Goal: Task Accomplishment & Management: Use online tool/utility

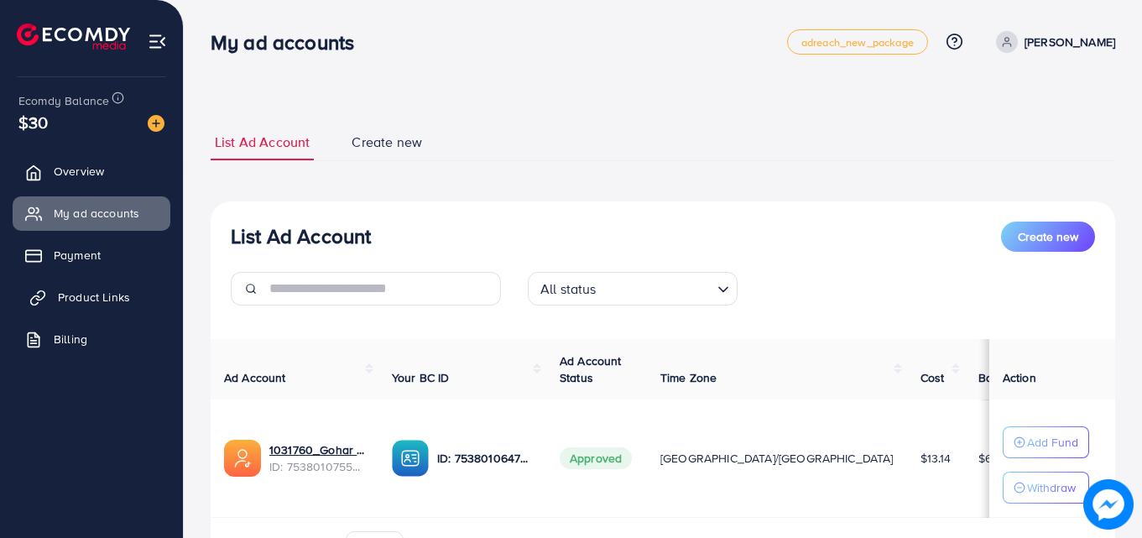
click at [134, 305] on link "Product Links" at bounding box center [92, 297] width 158 height 34
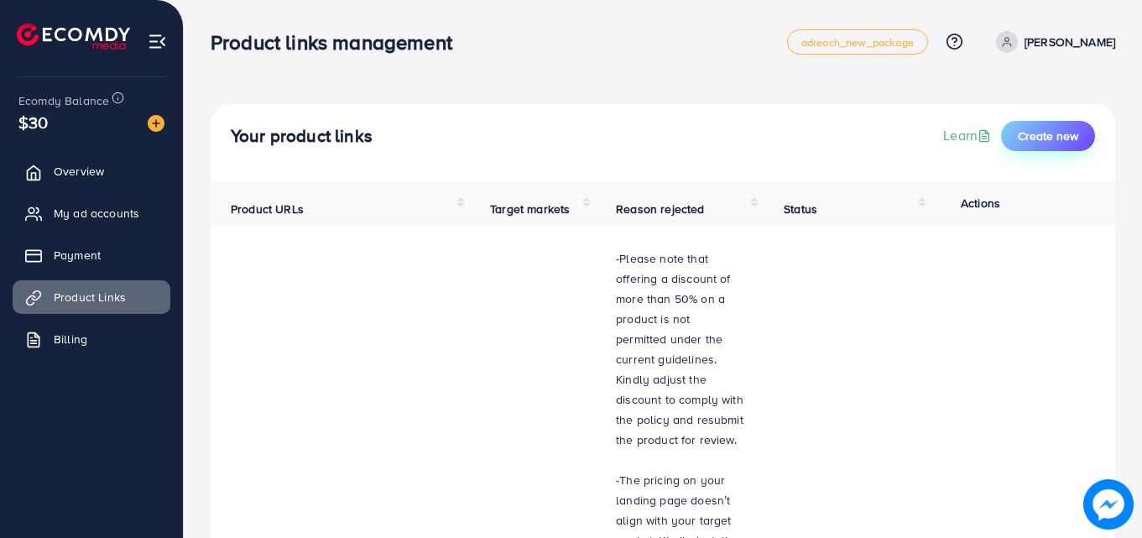
click at [1089, 143] on button "Create new" at bounding box center [1048, 136] width 94 height 30
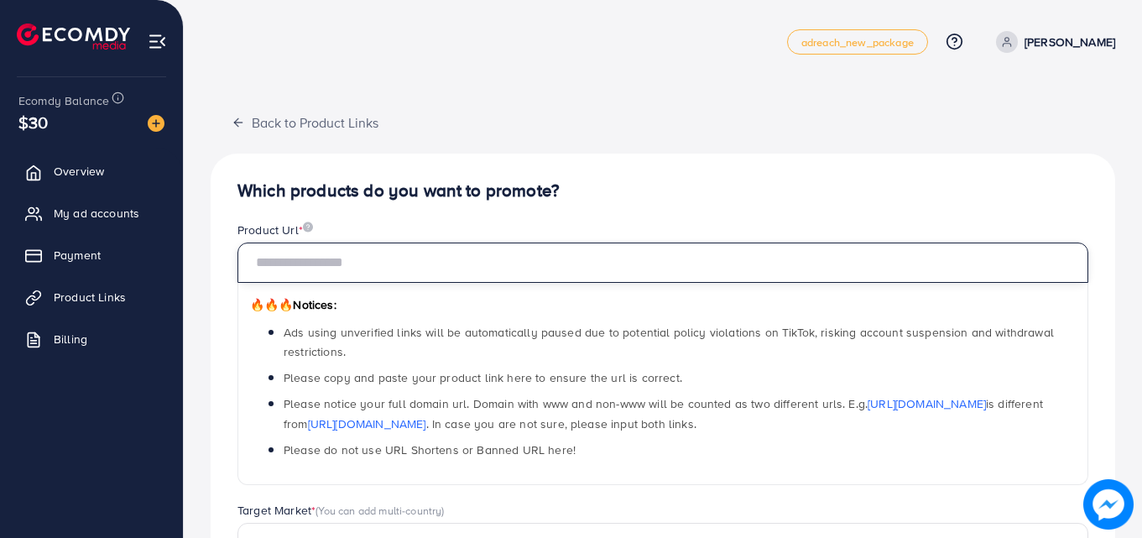
click at [487, 272] on input "text" at bounding box center [662, 262] width 851 height 40
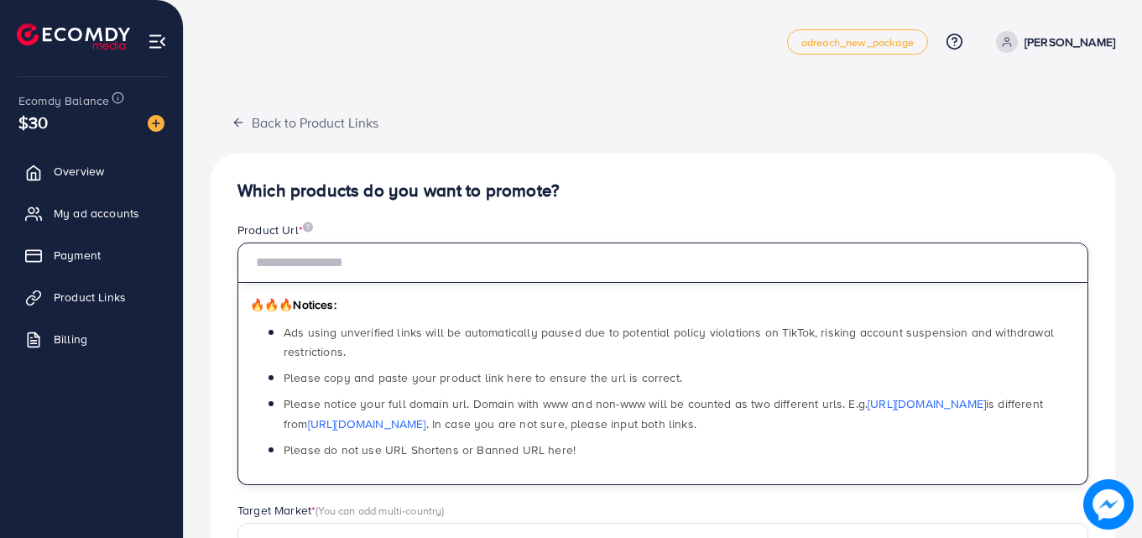
paste input "**********"
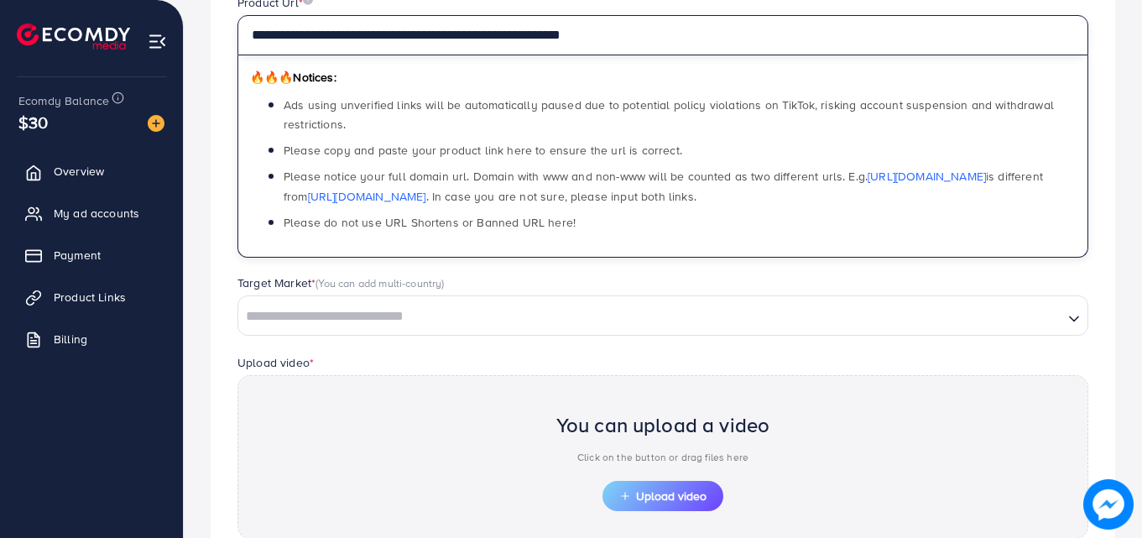
type input "**********"
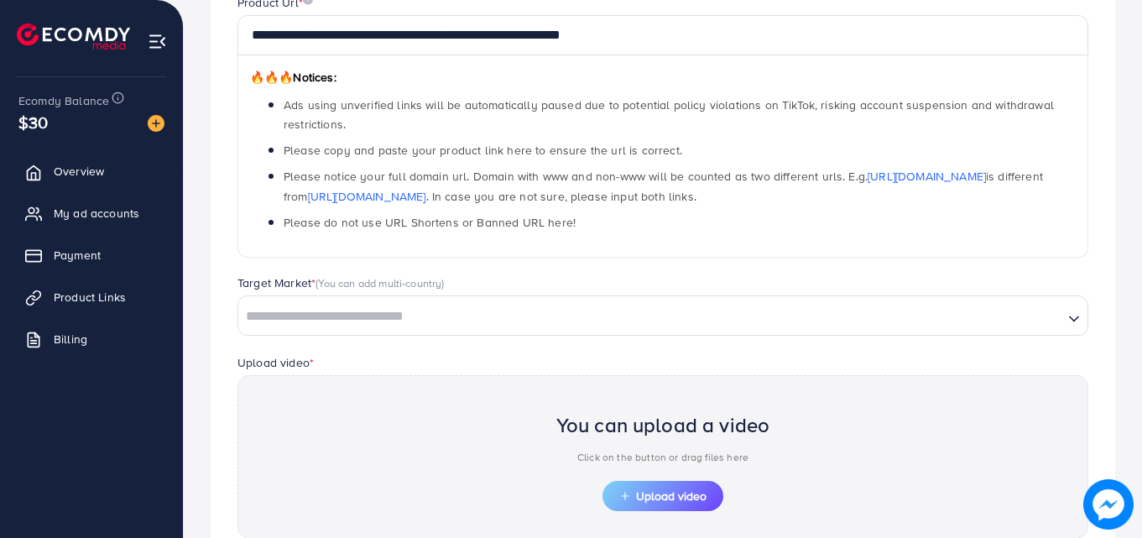
click at [570, 352] on div "Upload video * You can upload a video Click on the button or drag files here Up…" at bounding box center [662, 445] width 877 height 186
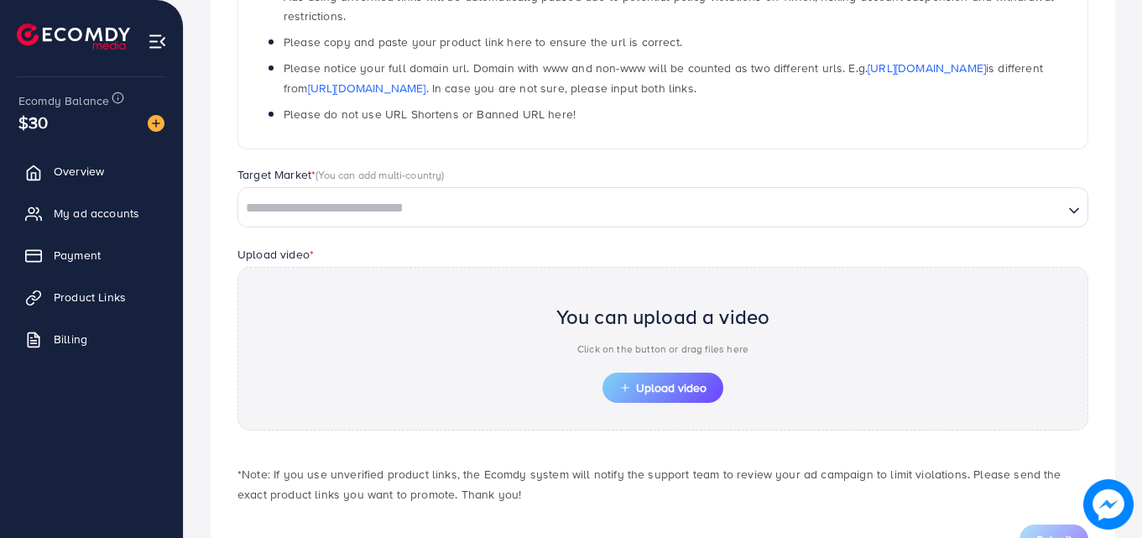
click at [573, 208] on input "Search for option" at bounding box center [650, 208] width 821 height 26
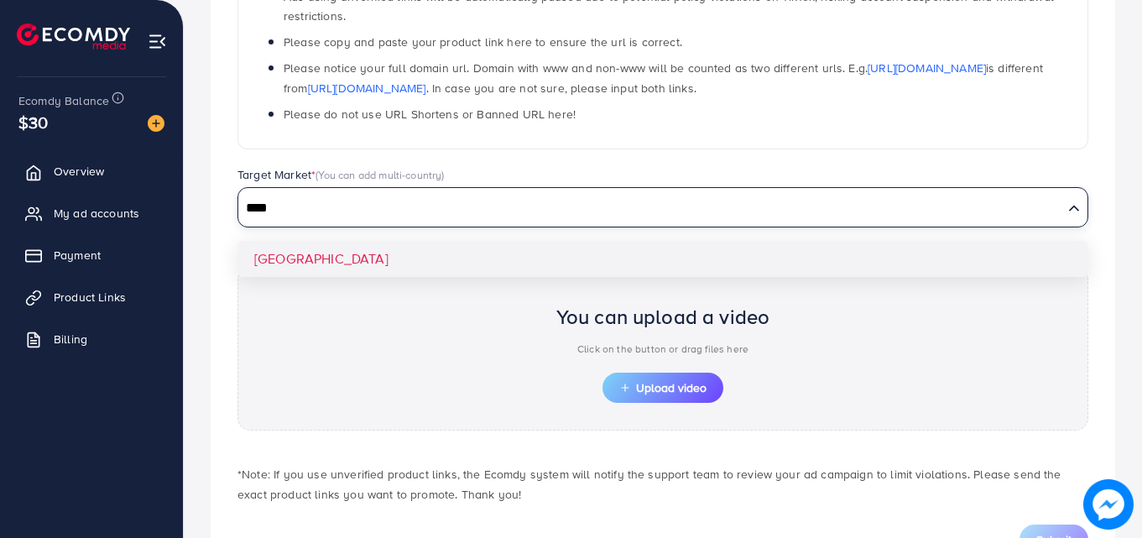
type input "****"
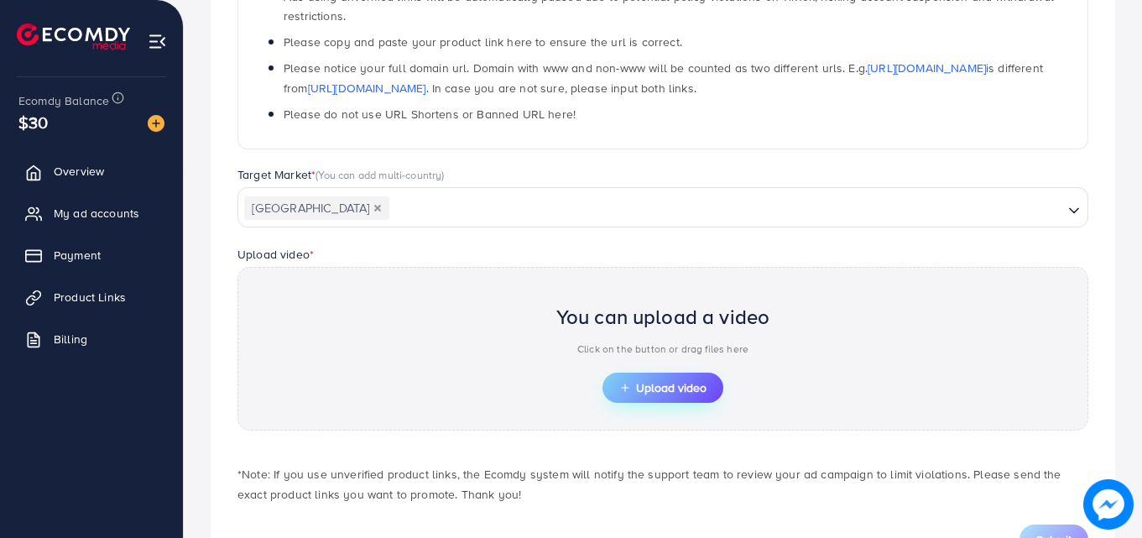
click at [673, 372] on button "Upload video" at bounding box center [662, 387] width 121 height 30
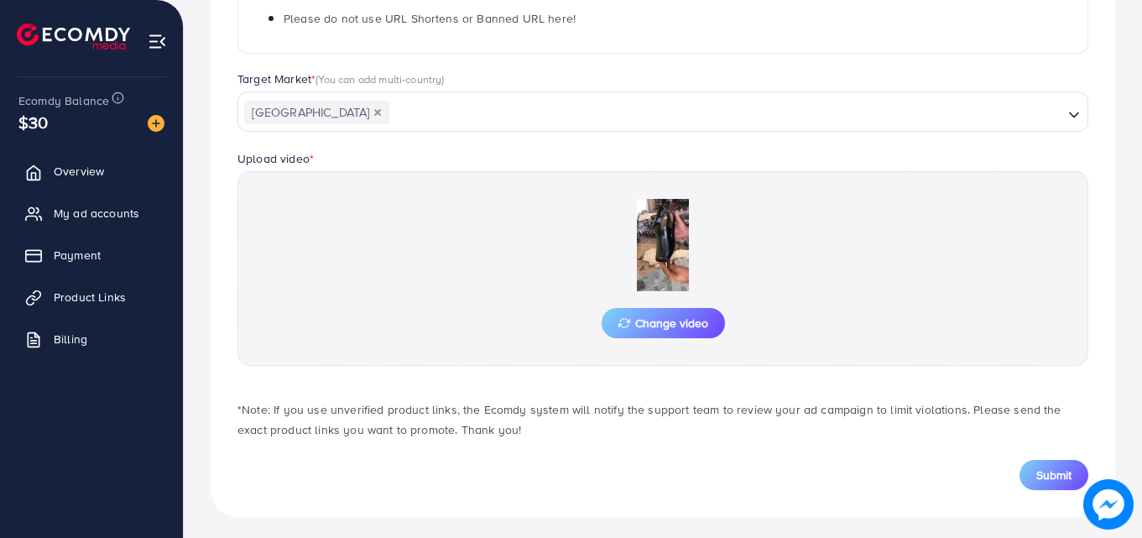
scroll to position [437, 0]
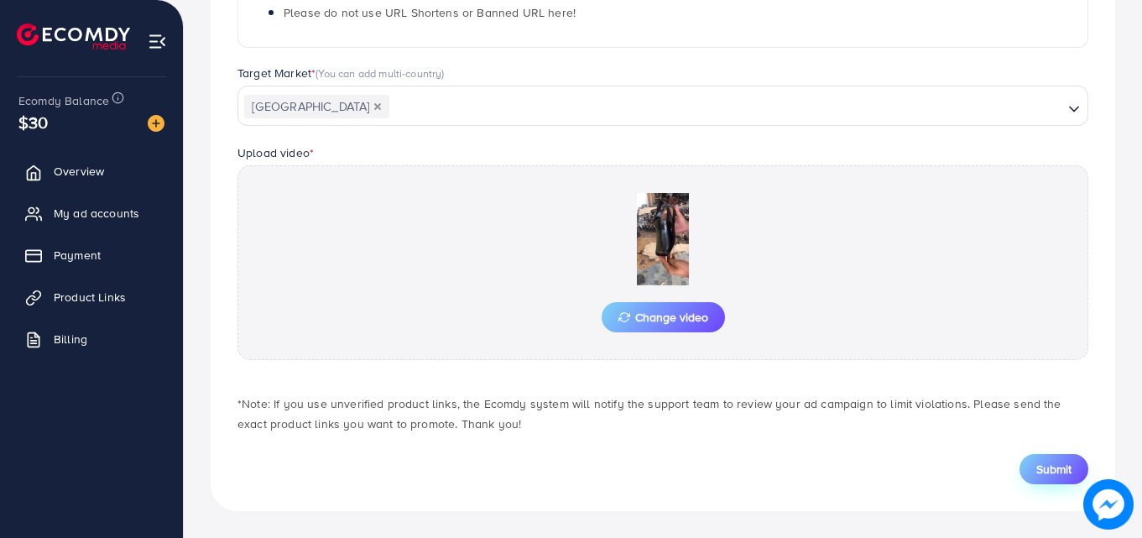
click at [1041, 478] on button "Submit" at bounding box center [1053, 469] width 69 height 30
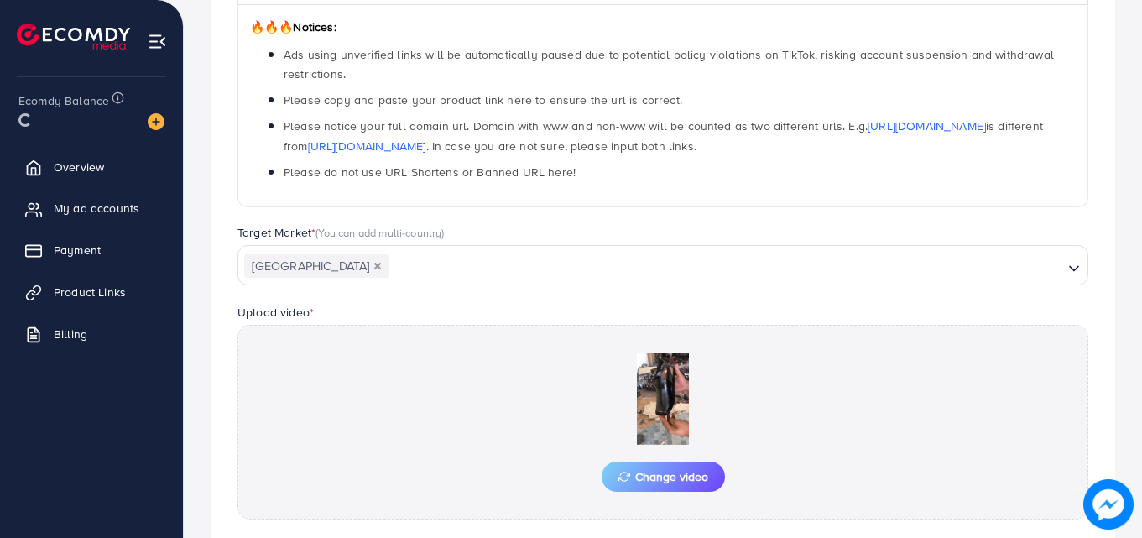
scroll to position [0, 0]
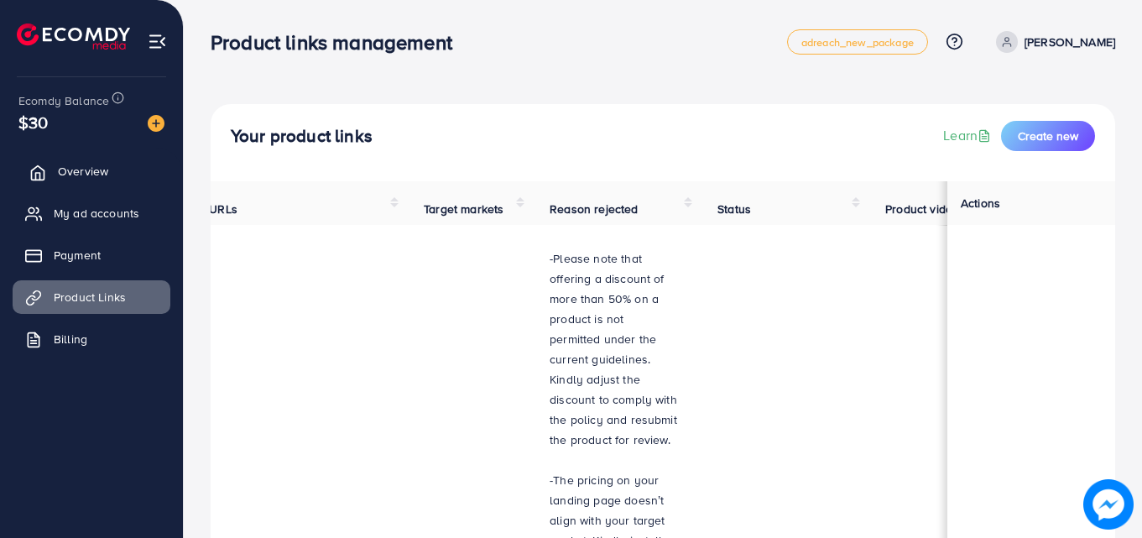
click at [103, 160] on link "Overview" at bounding box center [92, 171] width 158 height 34
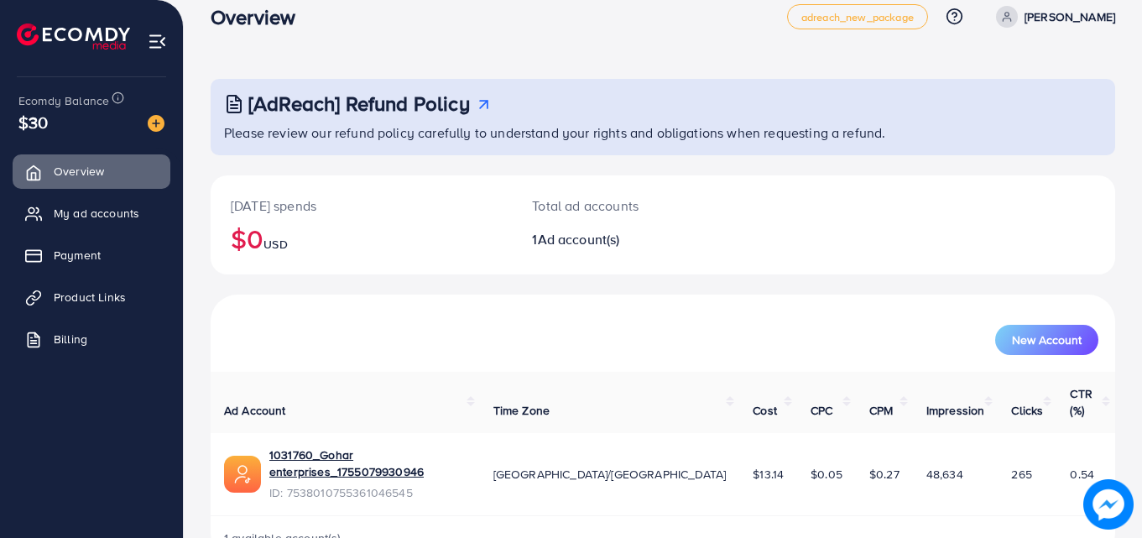
scroll to position [39, 0]
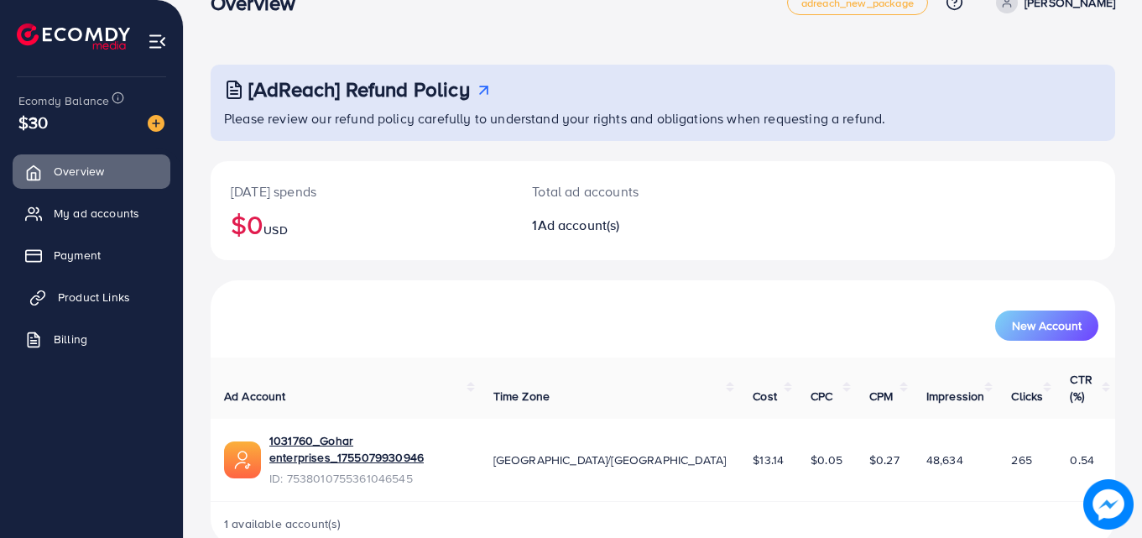
click at [79, 305] on span "Product Links" at bounding box center [94, 297] width 72 height 17
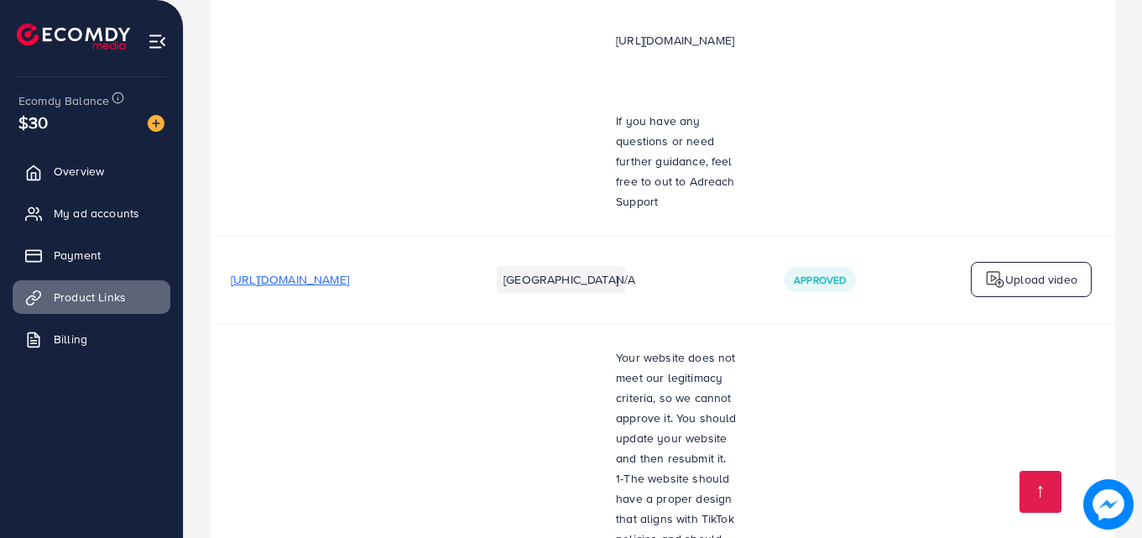
scroll to position [2431, 0]
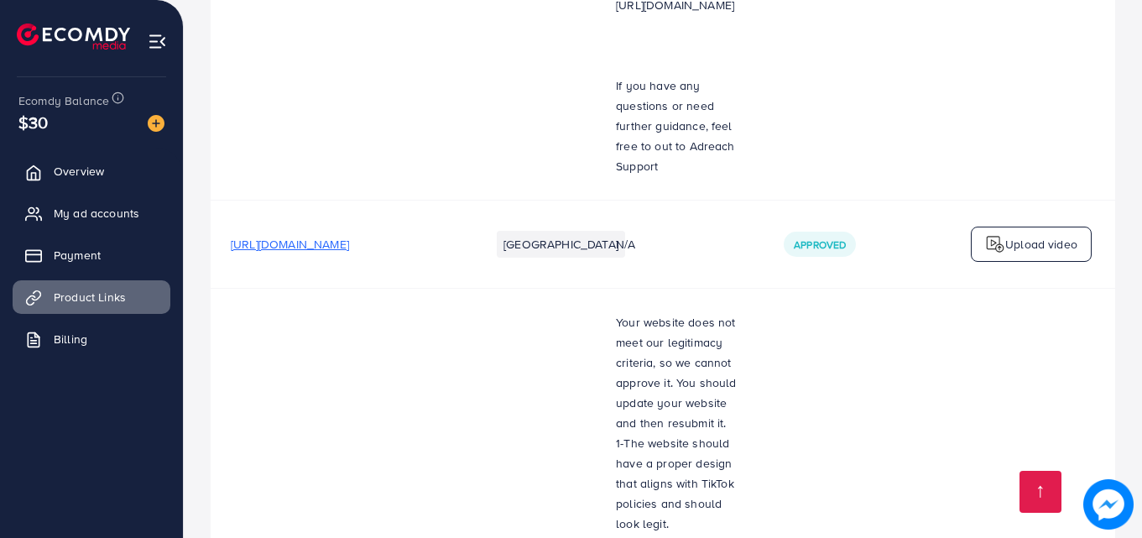
drag, startPoint x: 657, startPoint y: 465, endPoint x: 476, endPoint y: 457, distance: 180.5
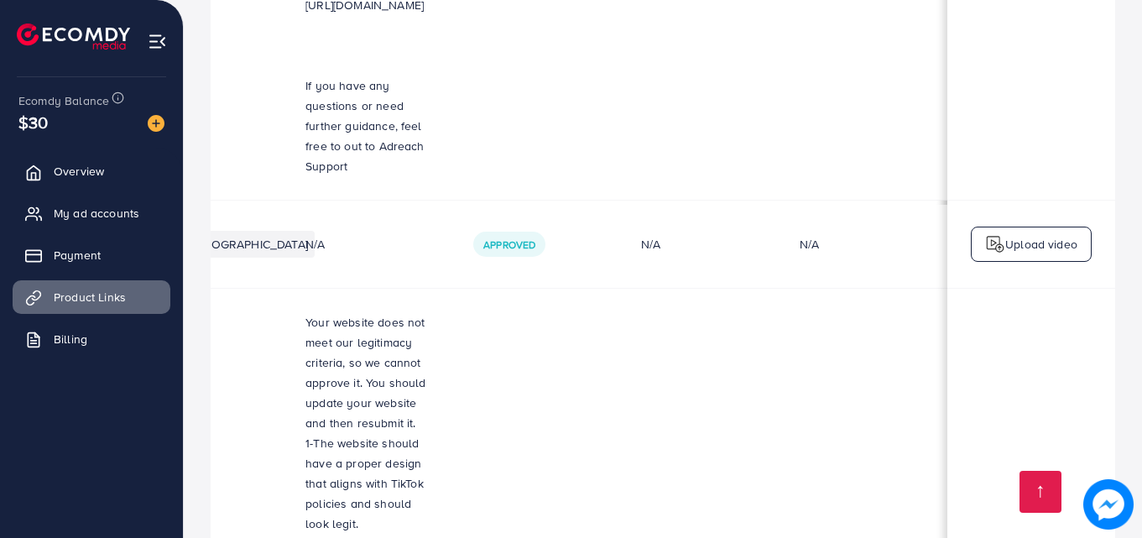
scroll to position [0, 509]
click at [57, 183] on link "Overview" at bounding box center [92, 171] width 158 height 34
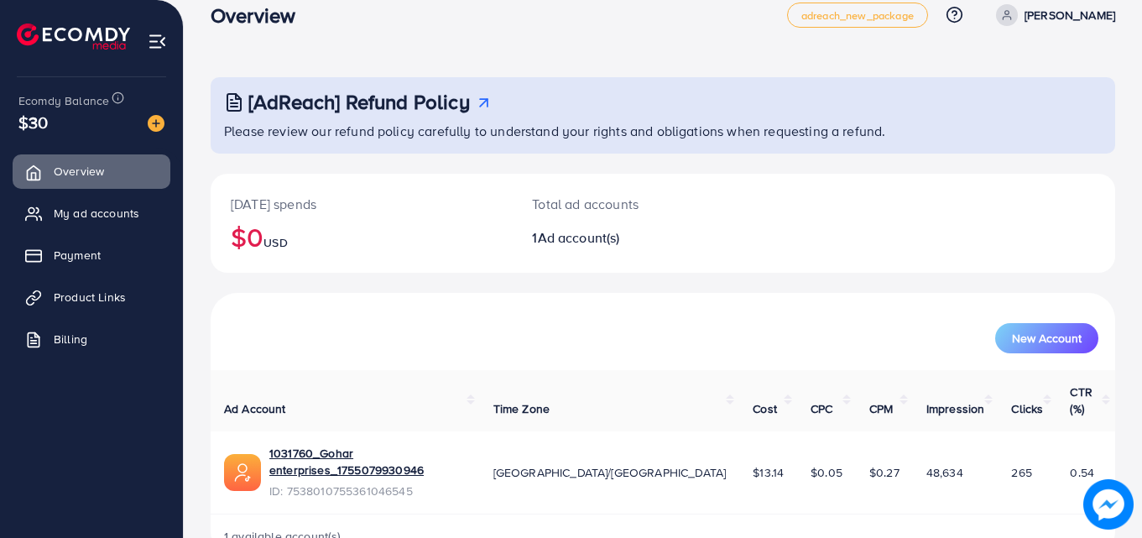
scroll to position [39, 0]
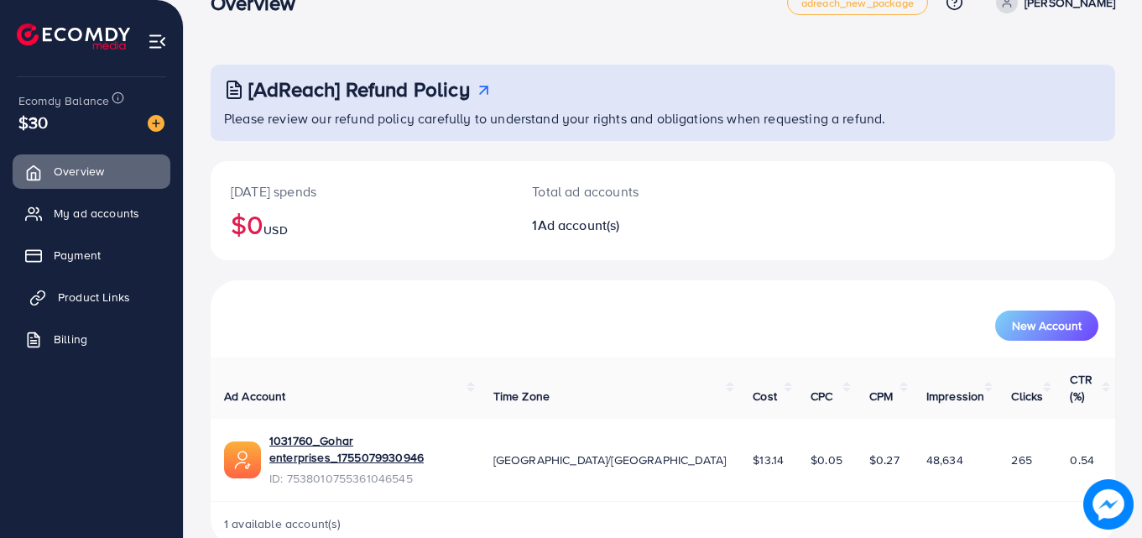
click at [126, 301] on span "Product Links" at bounding box center [94, 297] width 72 height 17
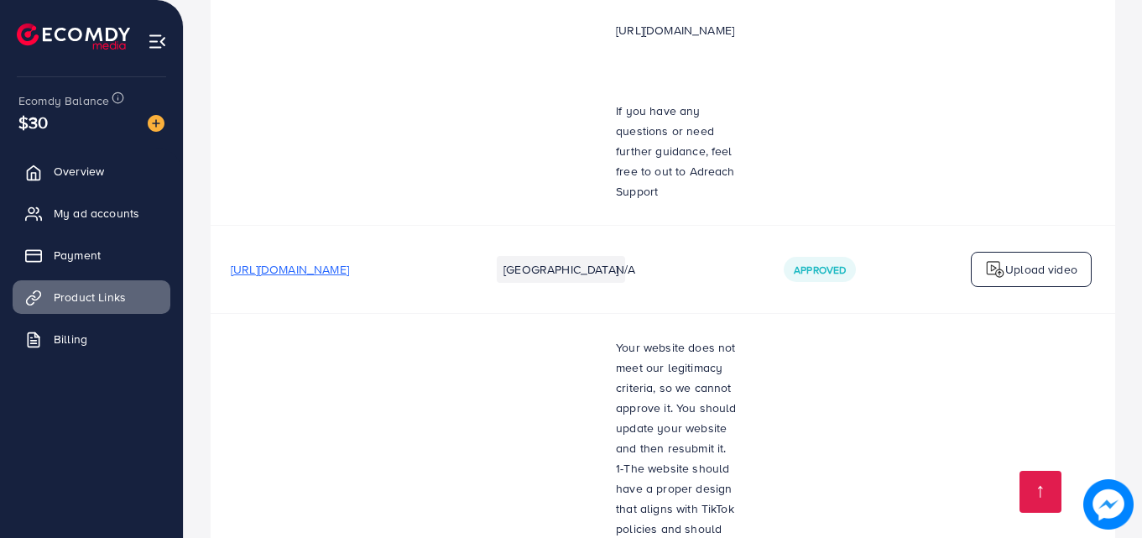
scroll to position [2431, 0]
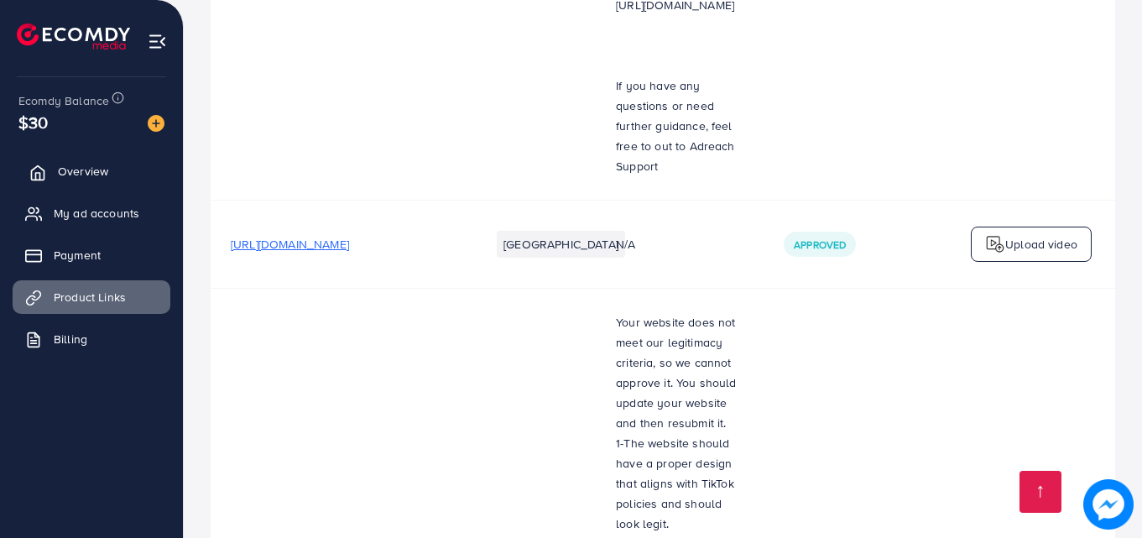
click at [81, 174] on span "Overview" at bounding box center [83, 171] width 50 height 17
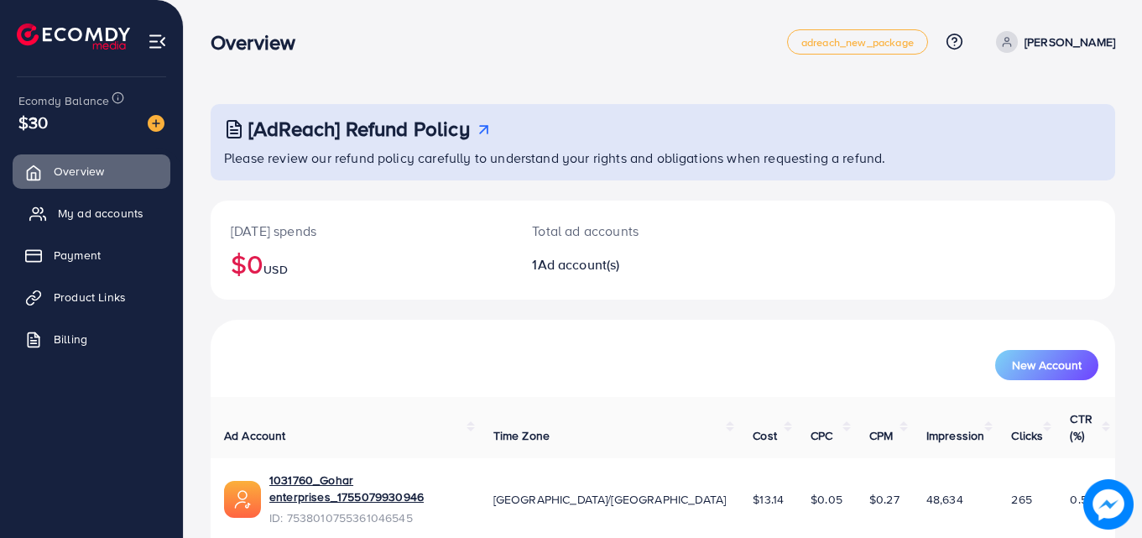
click at [130, 211] on span "My ad accounts" at bounding box center [101, 213] width 86 height 17
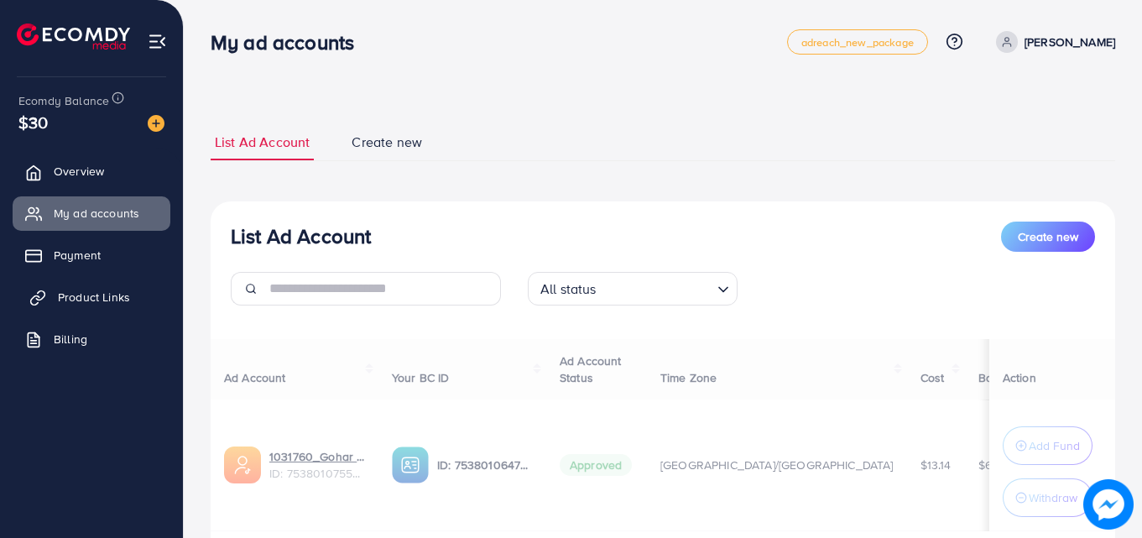
click at [132, 295] on link "Product Links" at bounding box center [92, 297] width 158 height 34
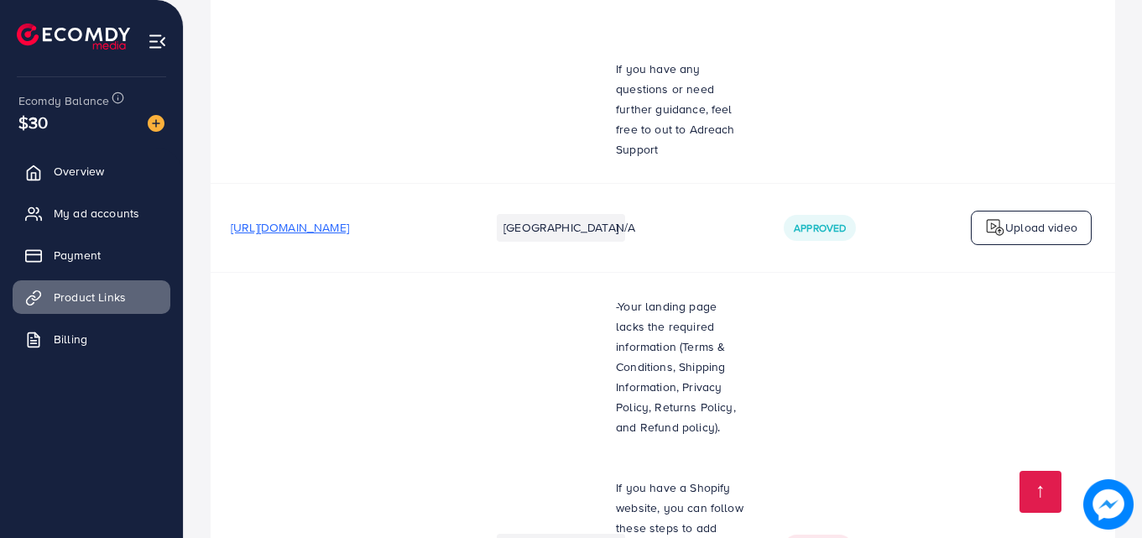
scroll to position [585, 0]
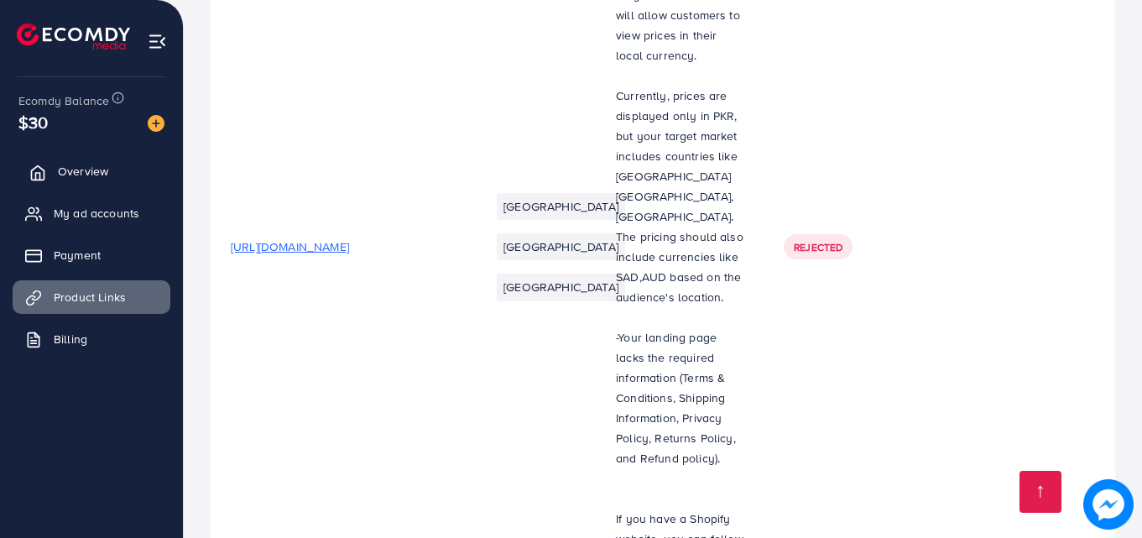
click at [105, 175] on span "Overview" at bounding box center [83, 171] width 50 height 17
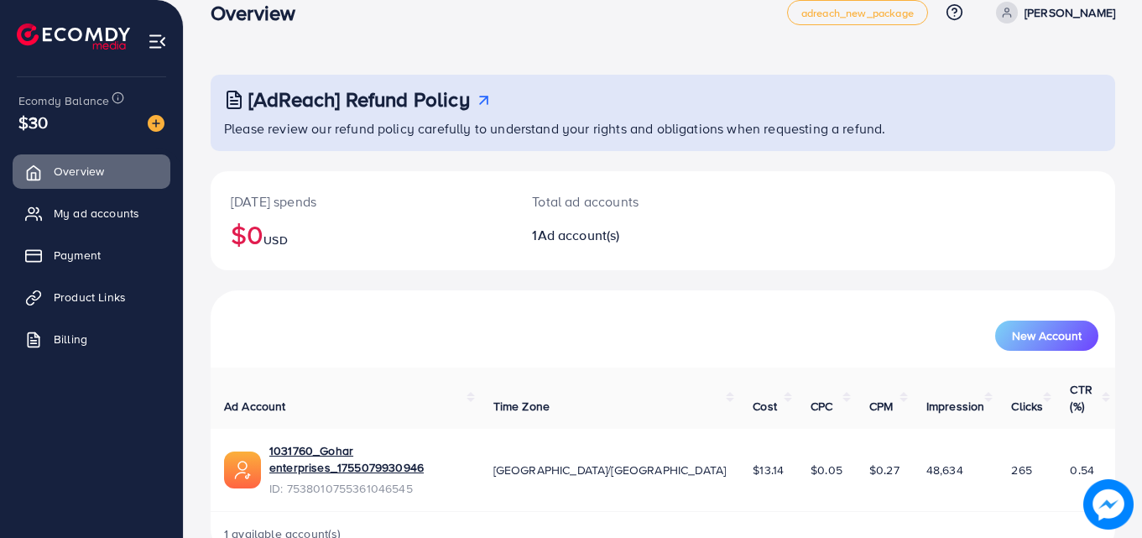
scroll to position [39, 0]
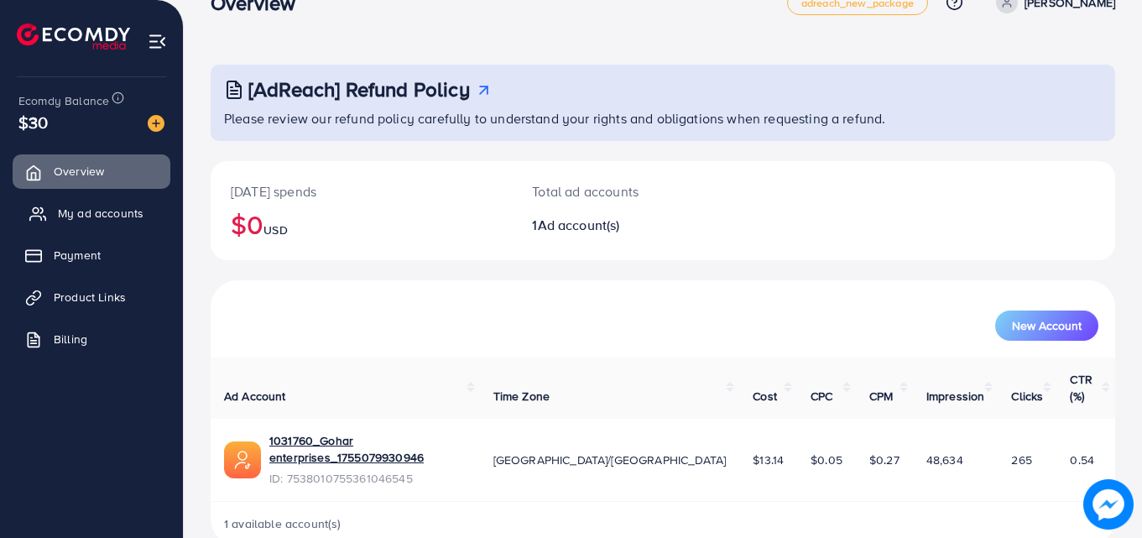
click at [108, 216] on span "My ad accounts" at bounding box center [101, 213] width 86 height 17
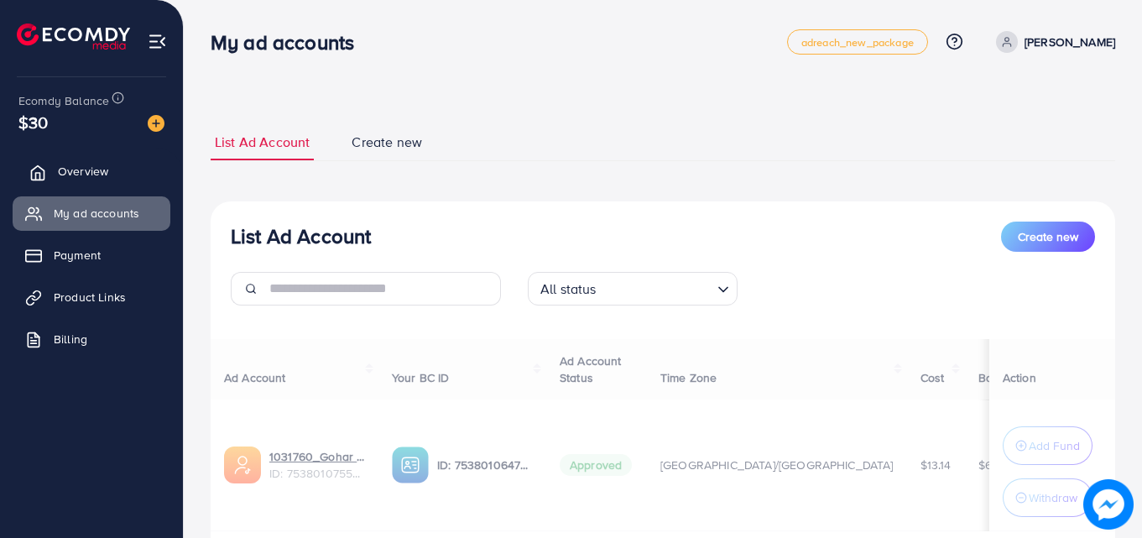
click at [111, 168] on link "Overview" at bounding box center [92, 171] width 158 height 34
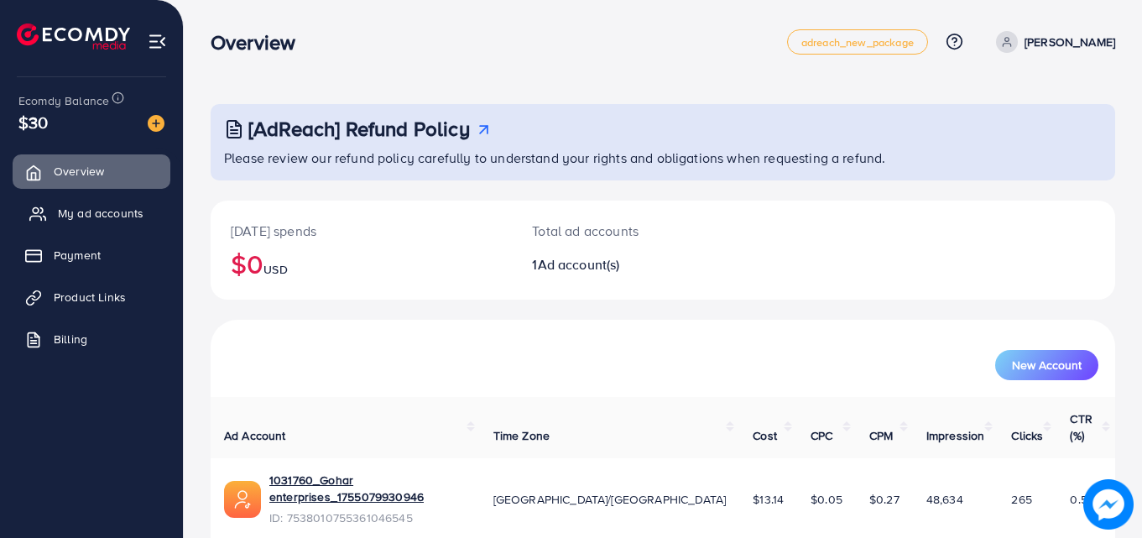
click at [133, 215] on span "My ad accounts" at bounding box center [101, 213] width 86 height 17
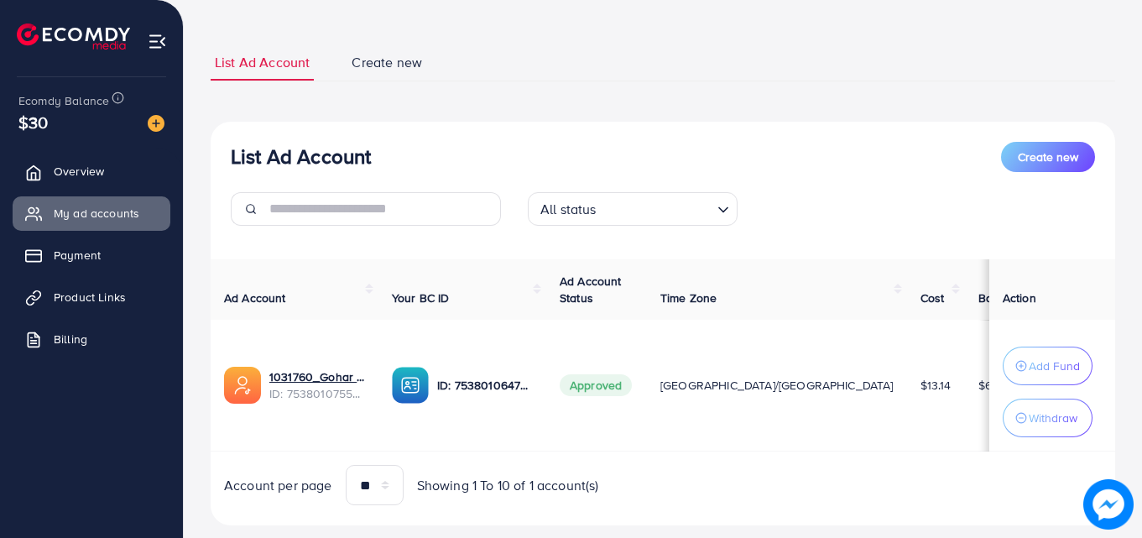
scroll to position [114, 0]
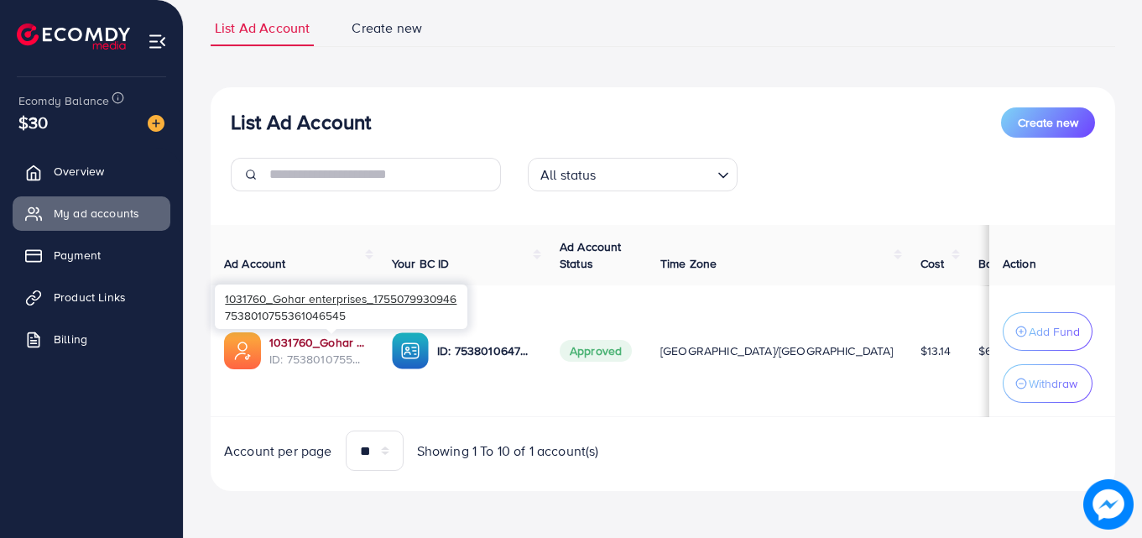
click at [360, 342] on link "1031760_Gohar enterprises_1755079930946" at bounding box center [317, 342] width 96 height 17
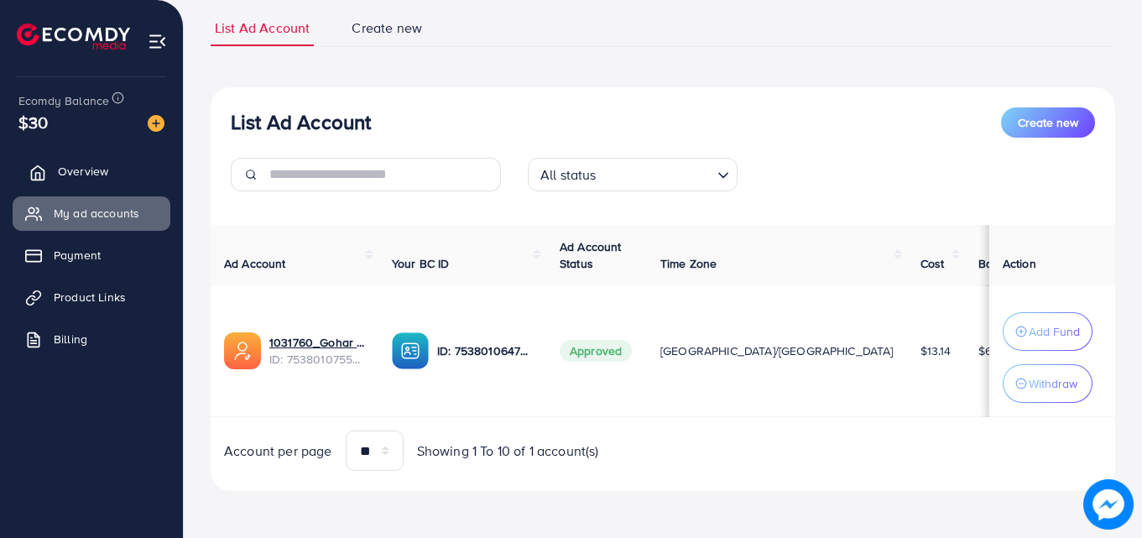
click at [123, 172] on link "Overview" at bounding box center [92, 171] width 158 height 34
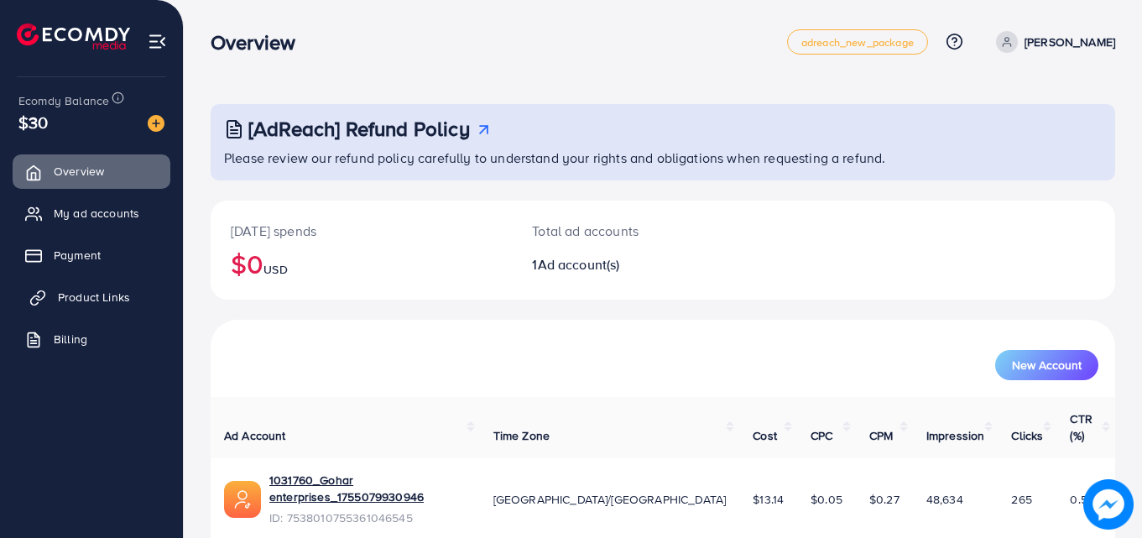
click at [143, 289] on link "Product Links" at bounding box center [92, 297] width 158 height 34
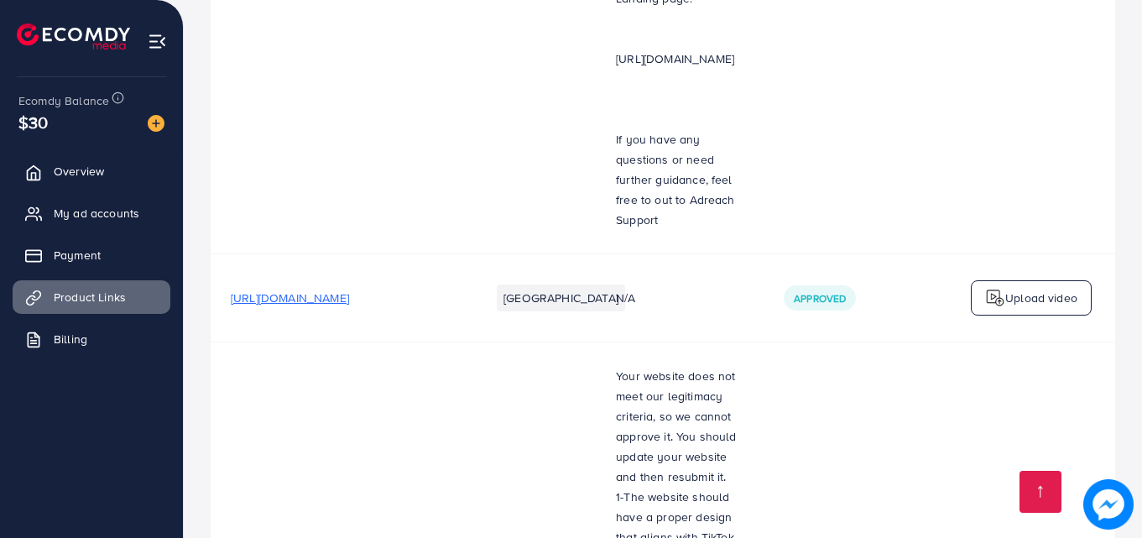
scroll to position [2431, 0]
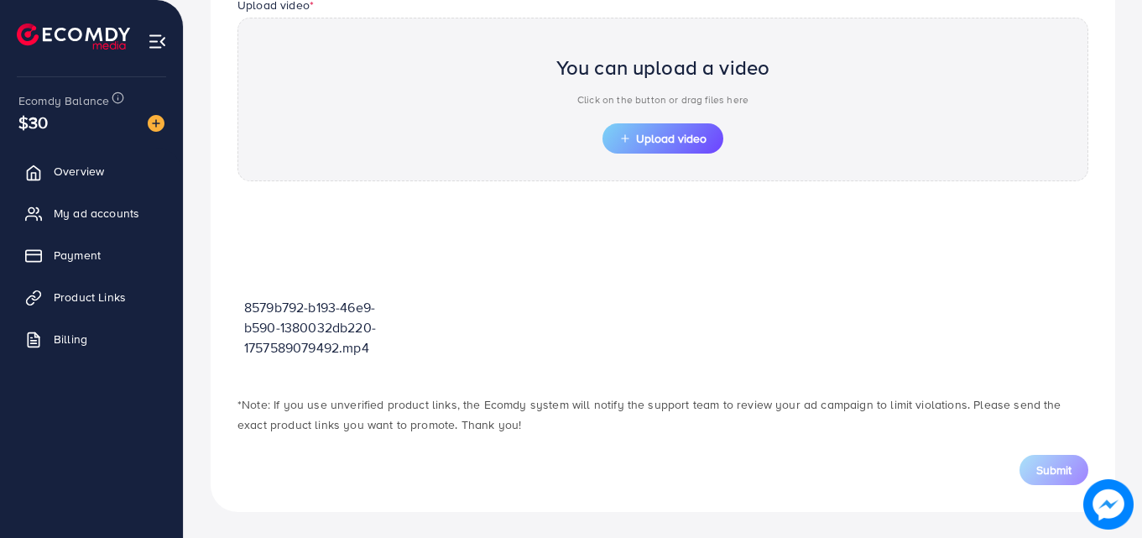
scroll to position [585, 0]
click at [85, 180] on link "Overview" at bounding box center [92, 171] width 158 height 34
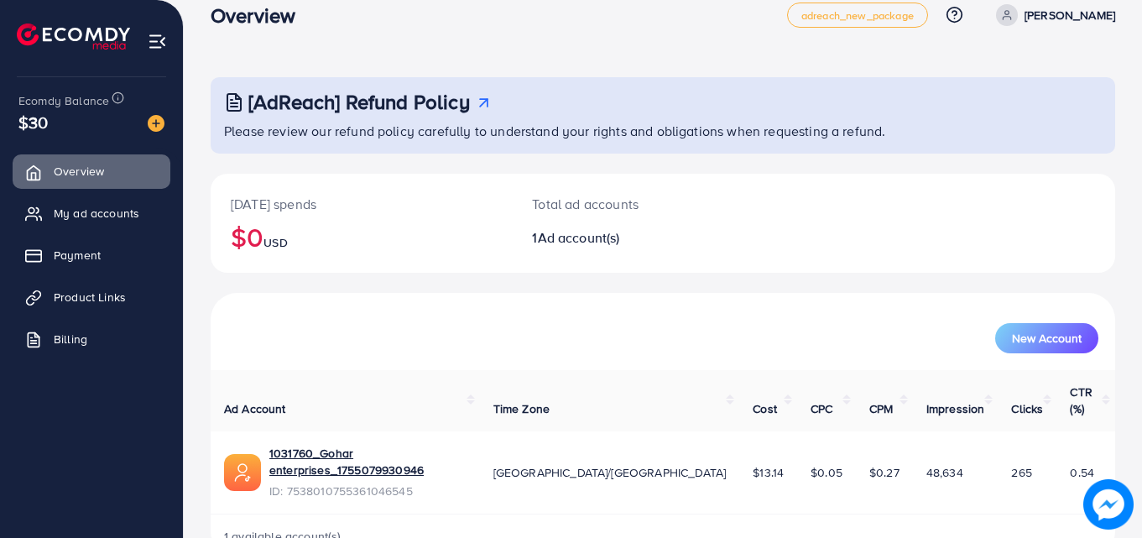
scroll to position [39, 0]
